Goal: Use online tool/utility: Utilize a website feature to perform a specific function

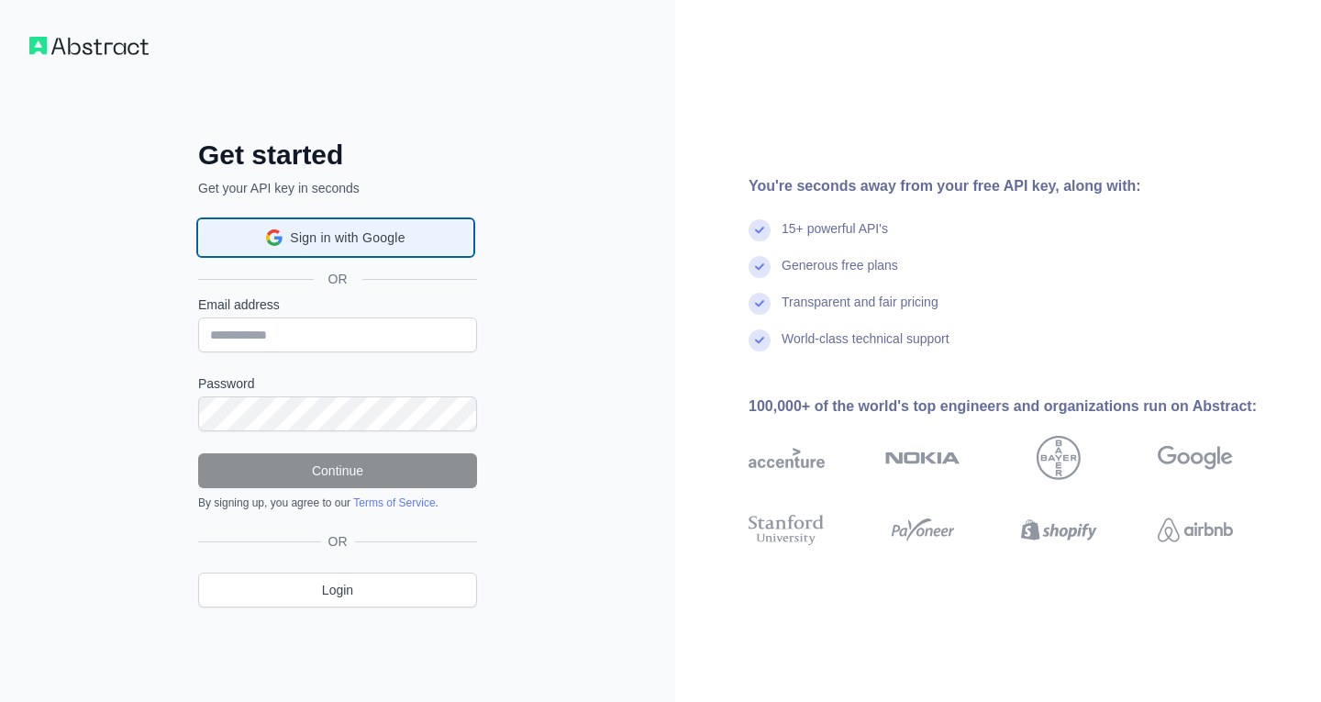
click at [339, 236] on span "Sign in with Google" at bounding box center [347, 237] width 115 height 19
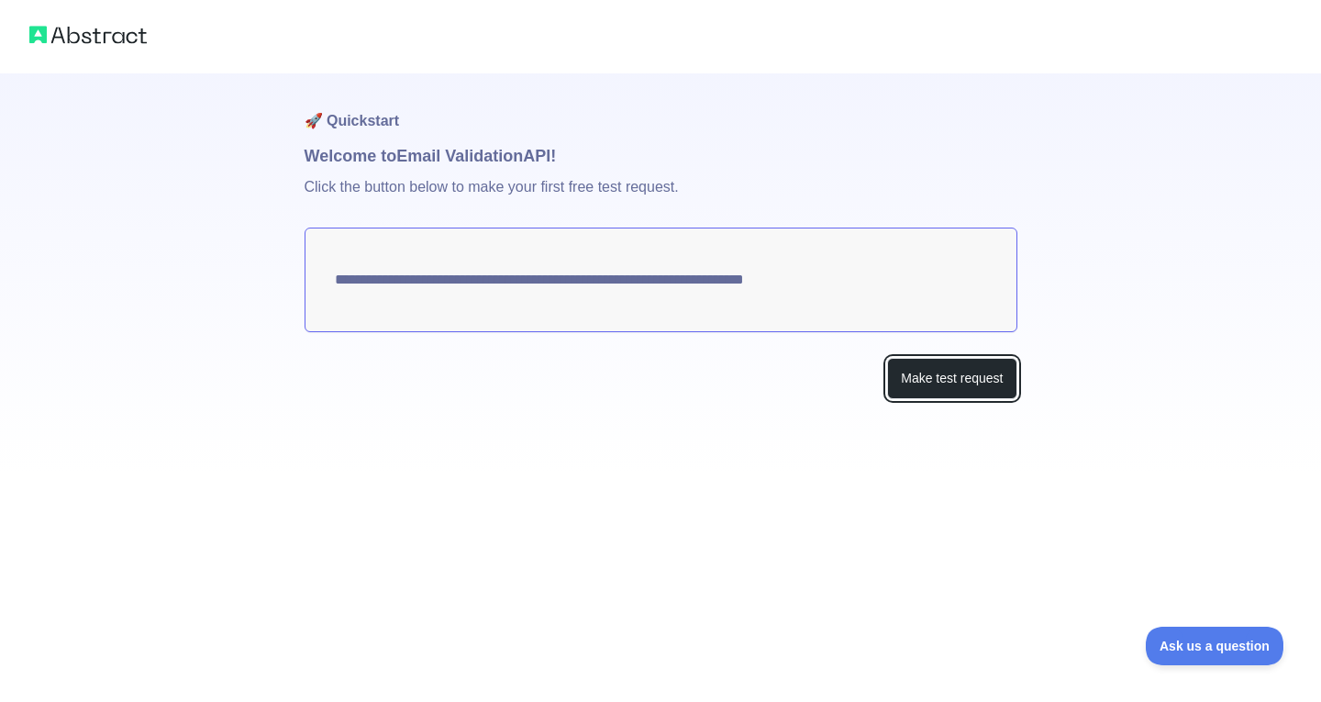
click at [948, 383] on button "Make test request" at bounding box center [951, 378] width 129 height 41
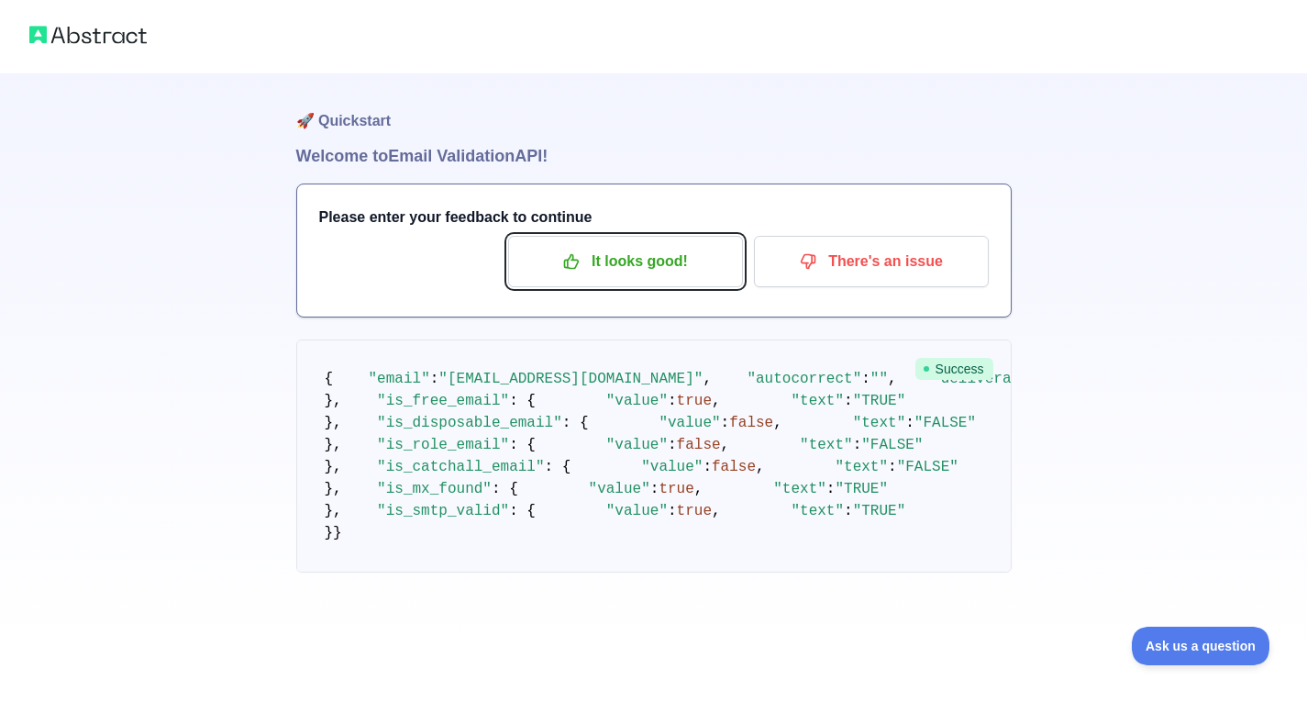
click at [703, 272] on p "It looks good!" at bounding box center [625, 261] width 207 height 31
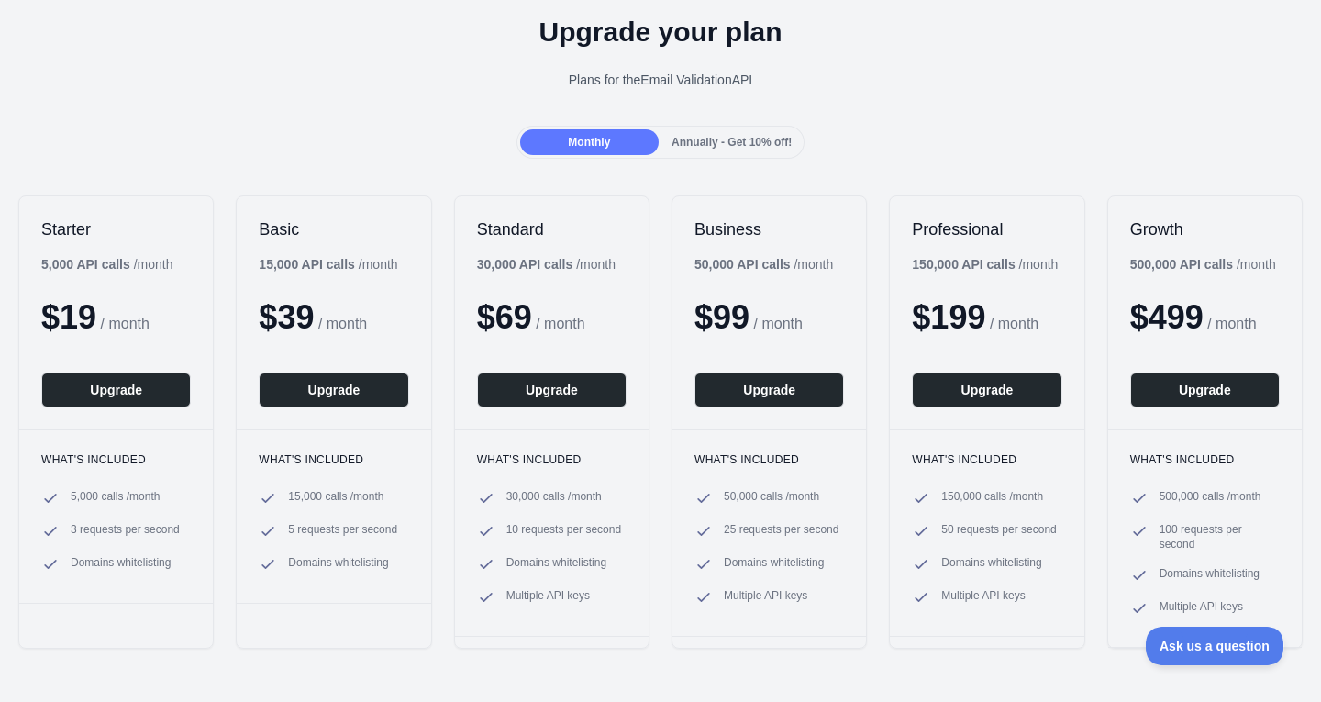
scroll to position [72, 0]
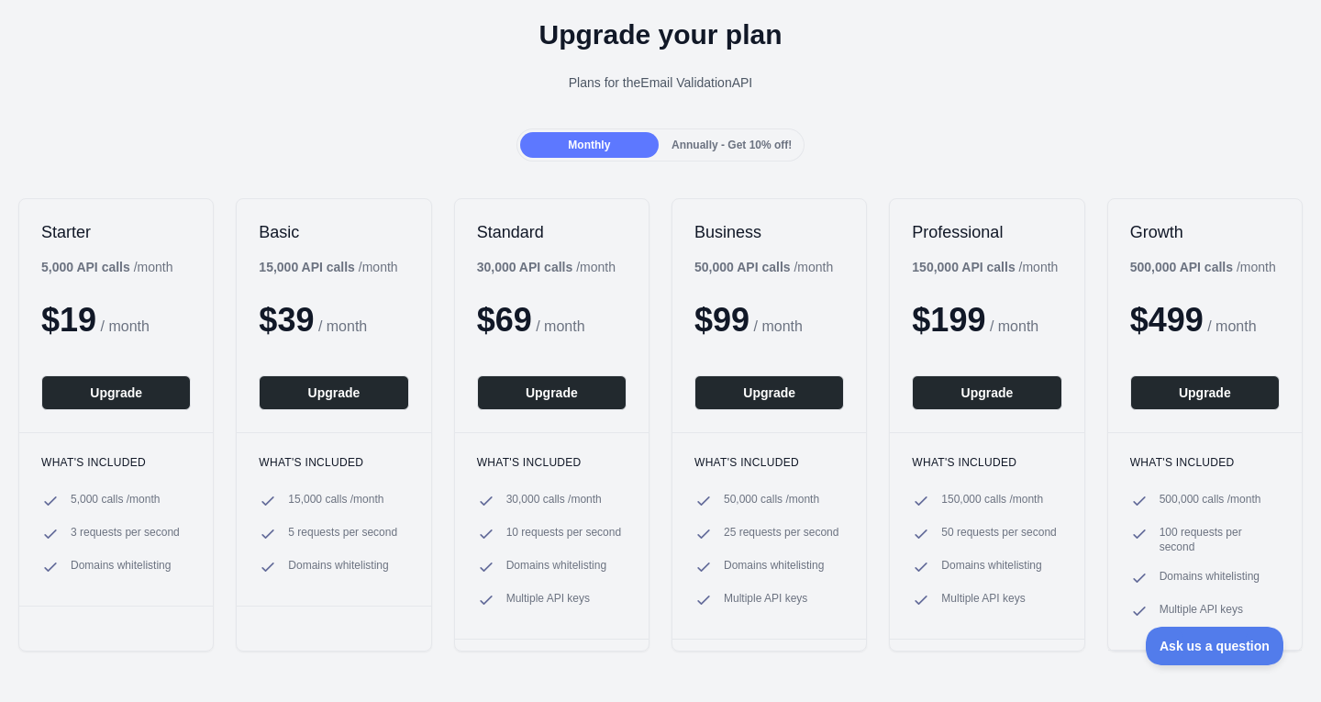
click at [751, 139] on span "Annually - Get 10% off!" at bounding box center [732, 145] width 120 height 13
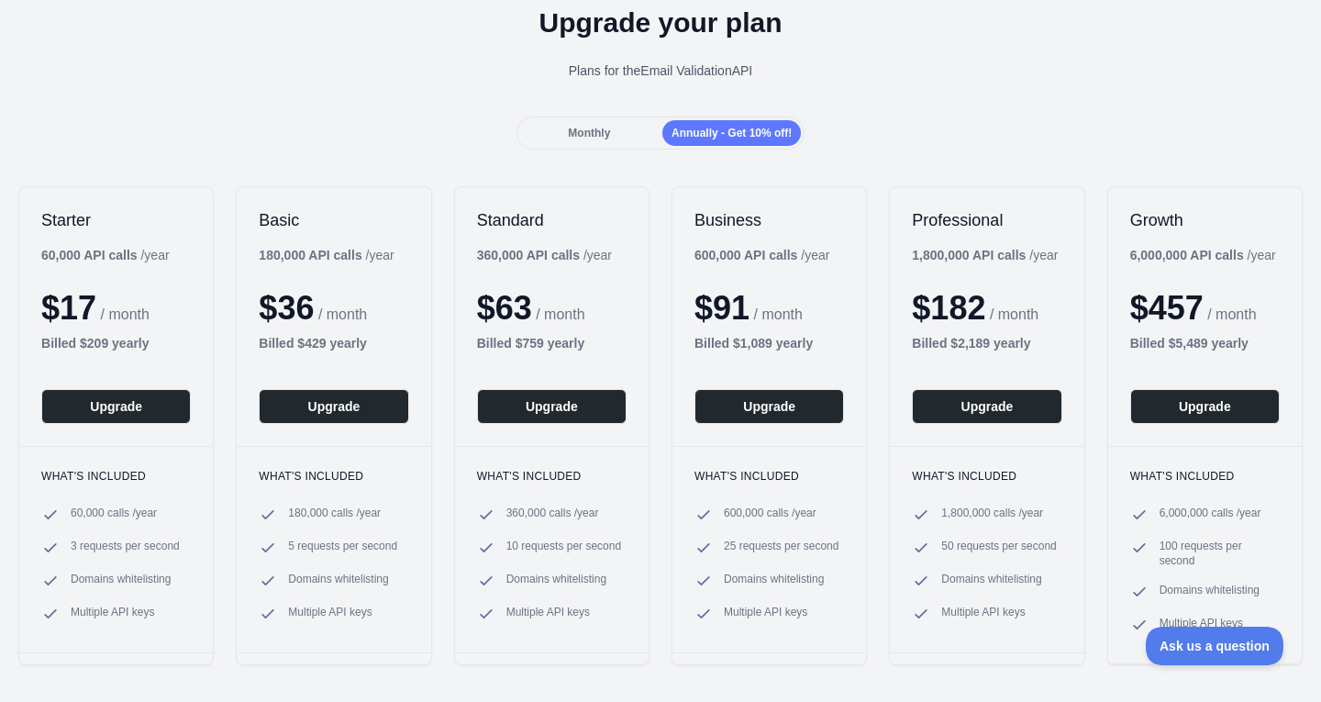
scroll to position [87, 0]
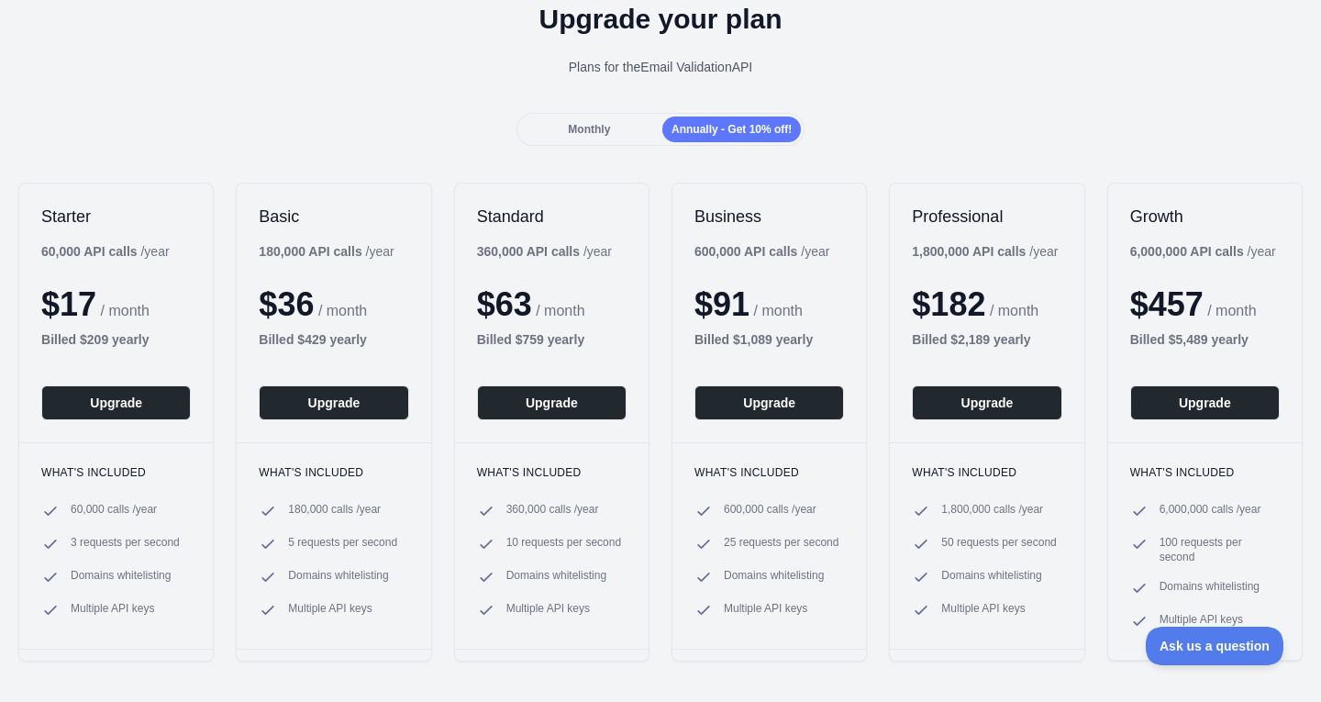
click at [598, 138] on div "Monthly" at bounding box center [589, 130] width 139 height 26
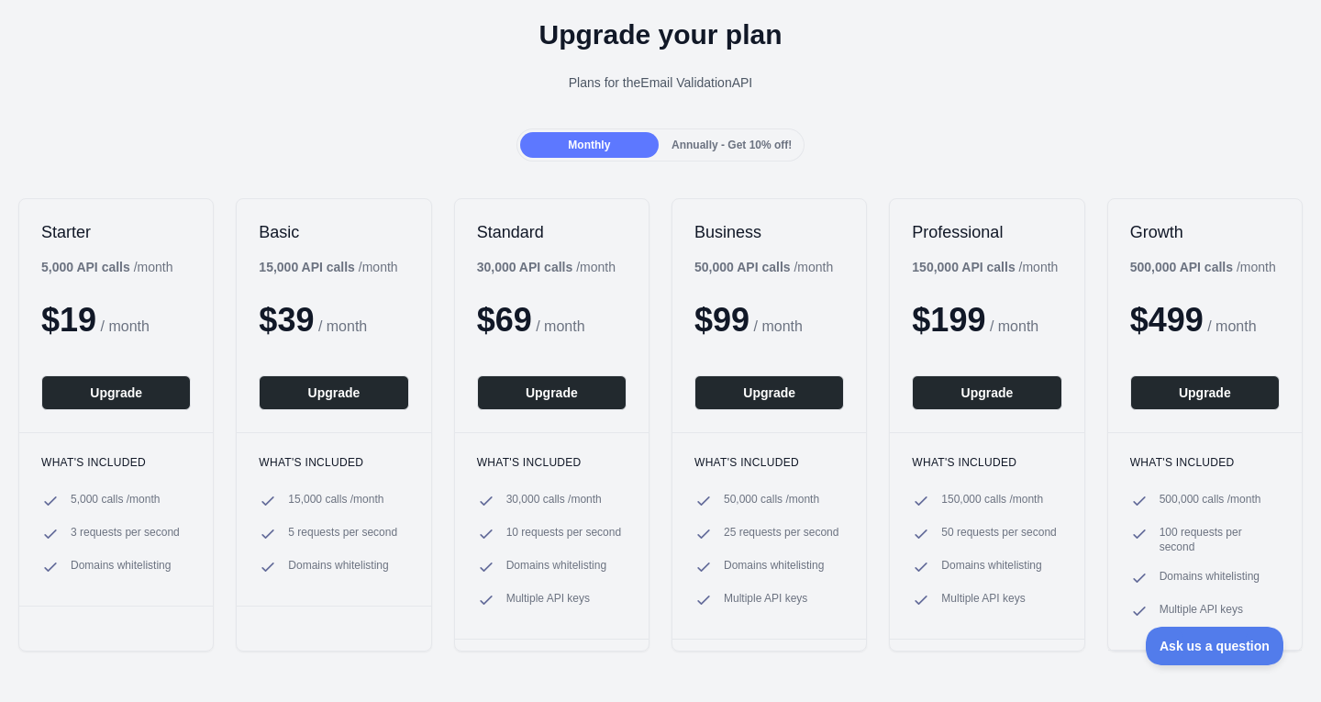
scroll to position [0, 0]
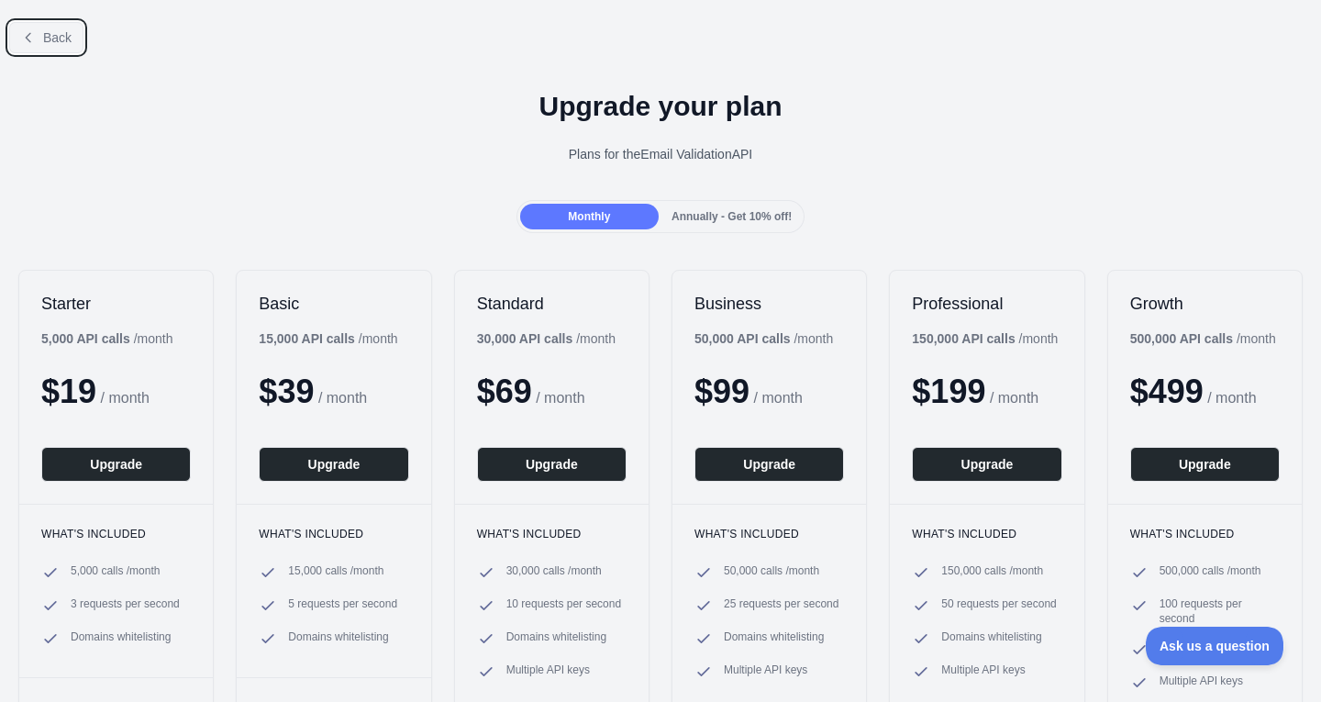
click at [66, 43] on span "Back" at bounding box center [57, 37] width 28 height 15
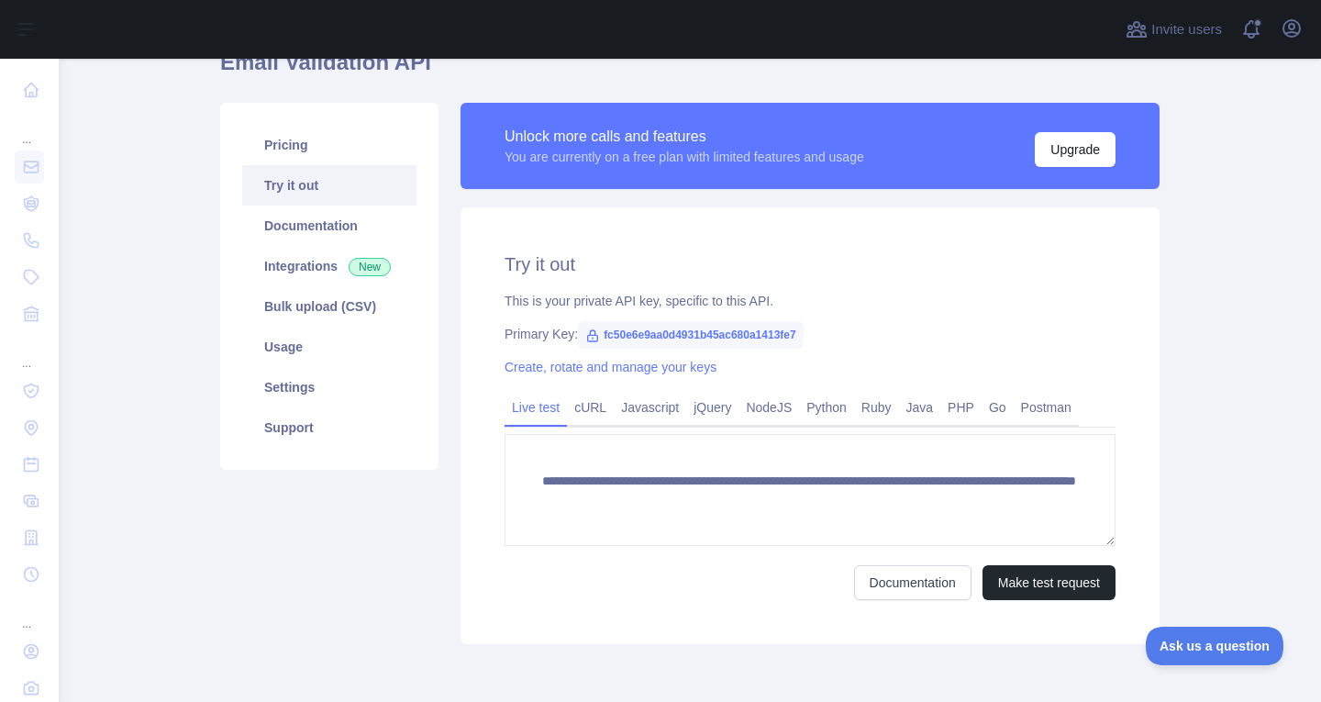
scroll to position [92, 0]
click at [608, 333] on span "fc50e6e9aa0d4931b45ac680a1413fe7" at bounding box center [691, 335] width 226 height 28
drag, startPoint x: 788, startPoint y: 335, endPoint x: 588, endPoint y: 346, distance: 200.3
click at [588, 346] on span "fc50e6e9aa0d4931b45ac680a1413fe7" at bounding box center [691, 335] width 226 height 28
copy span "fc50e6e9aa0d4931b45ac680a1413fe7"
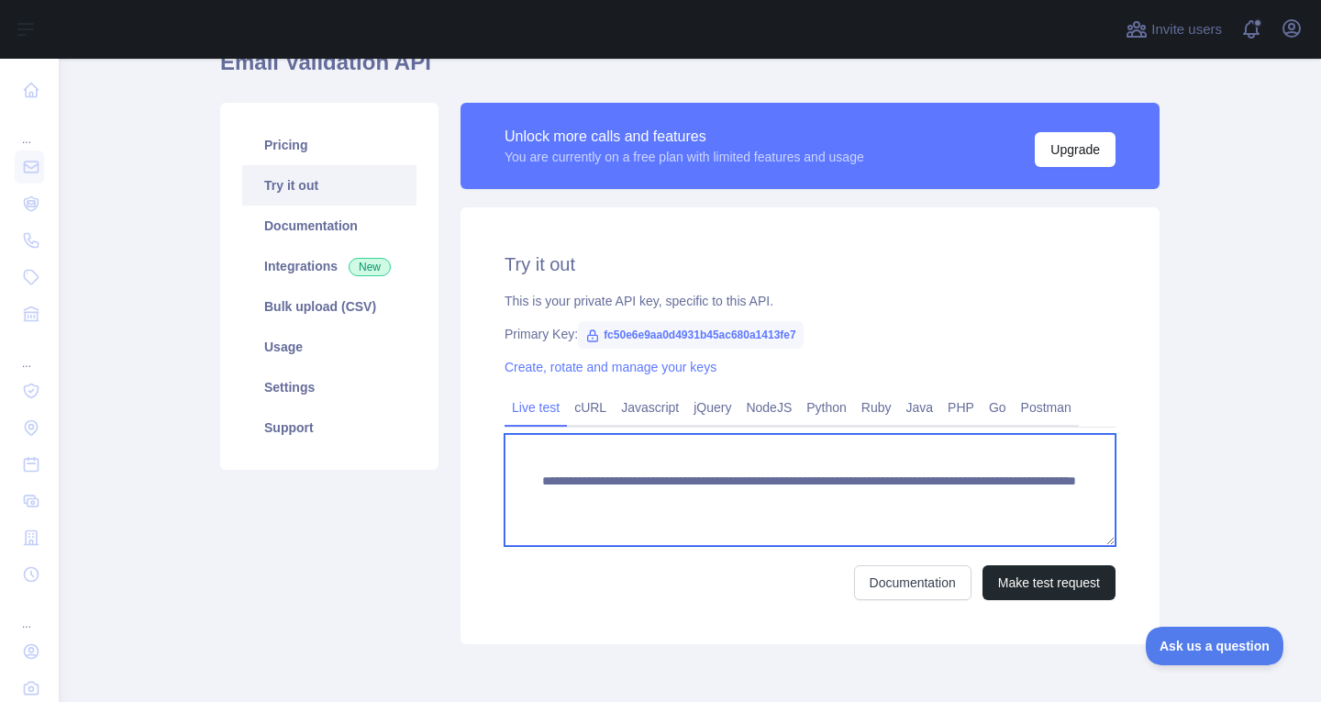
drag, startPoint x: 1012, startPoint y: 500, endPoint x: 539, endPoint y: 485, distance: 473.6
click at [539, 485] on textarea "**********" at bounding box center [810, 490] width 611 height 112
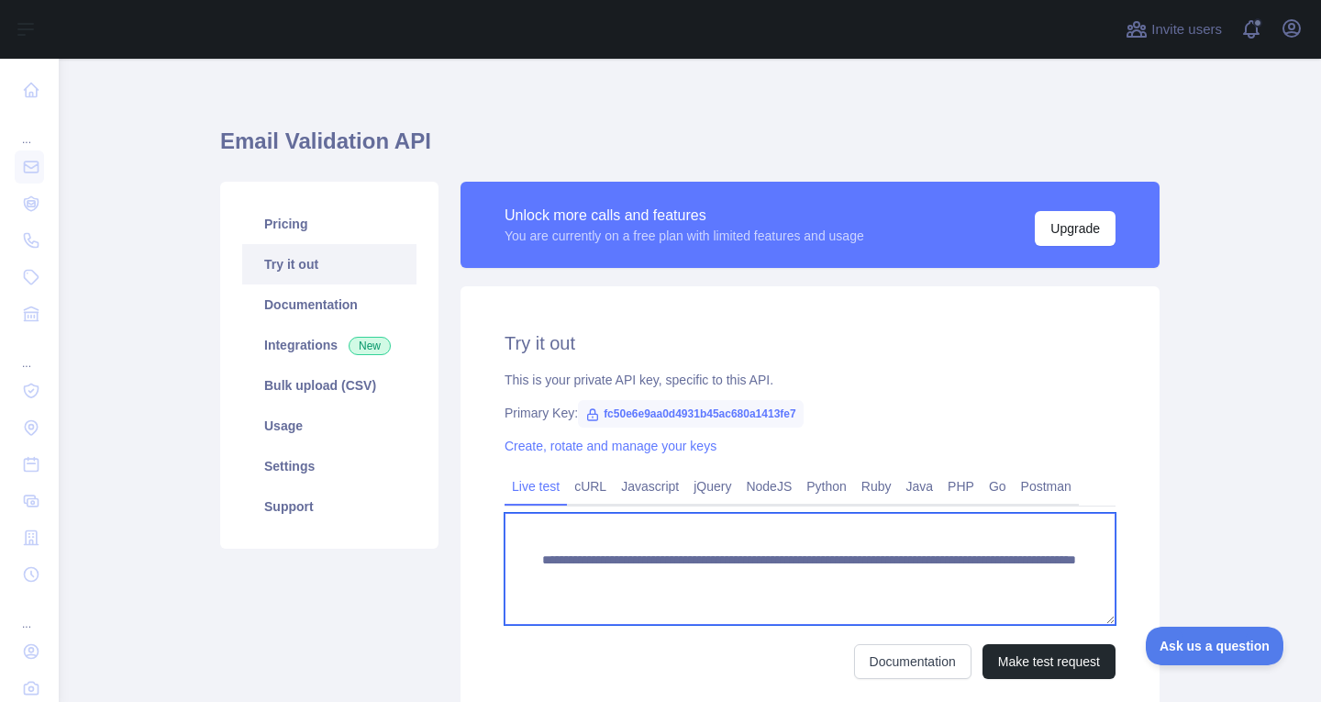
scroll to position [0, 0]
